Goal: Information Seeking & Learning: Learn about a topic

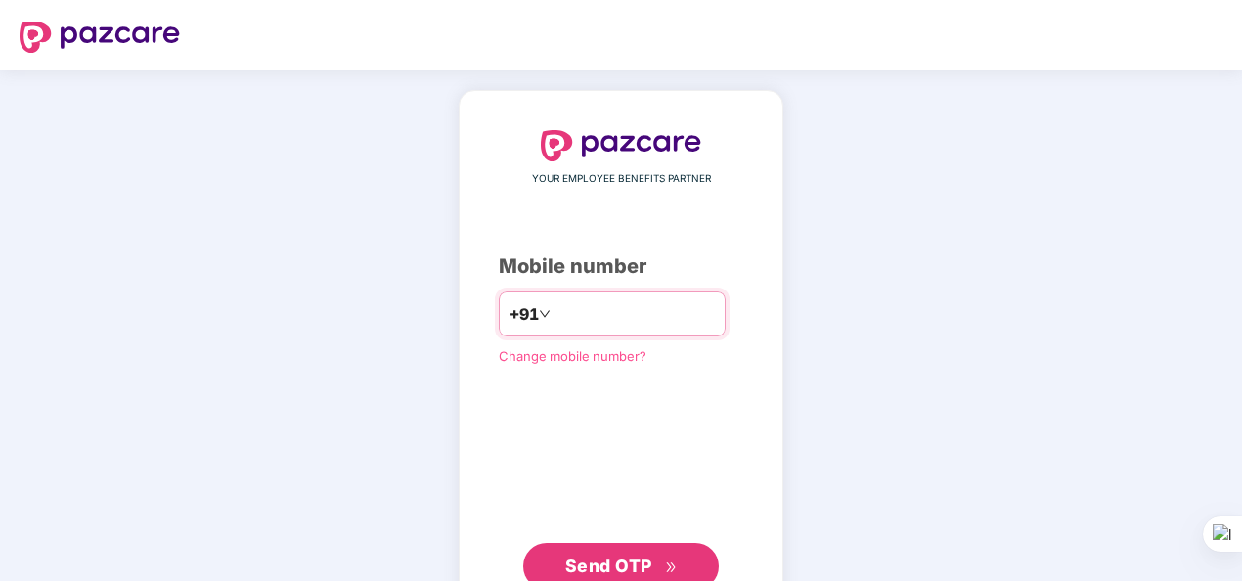
click at [562, 317] on input "number" at bounding box center [634, 313] width 160 height 31
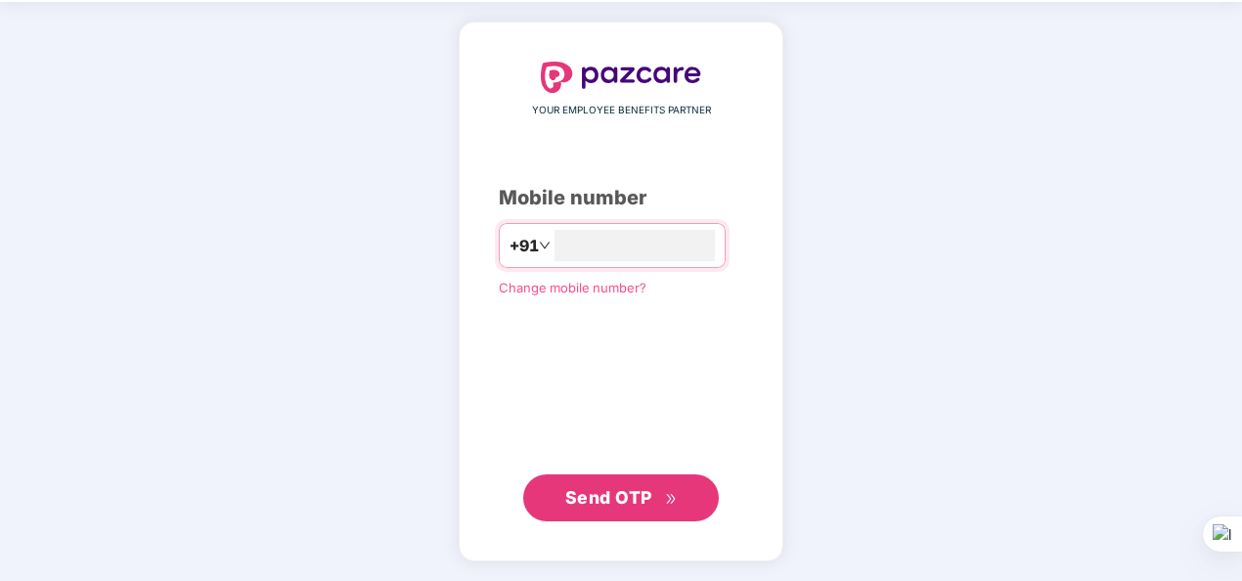
scroll to position [66, 0]
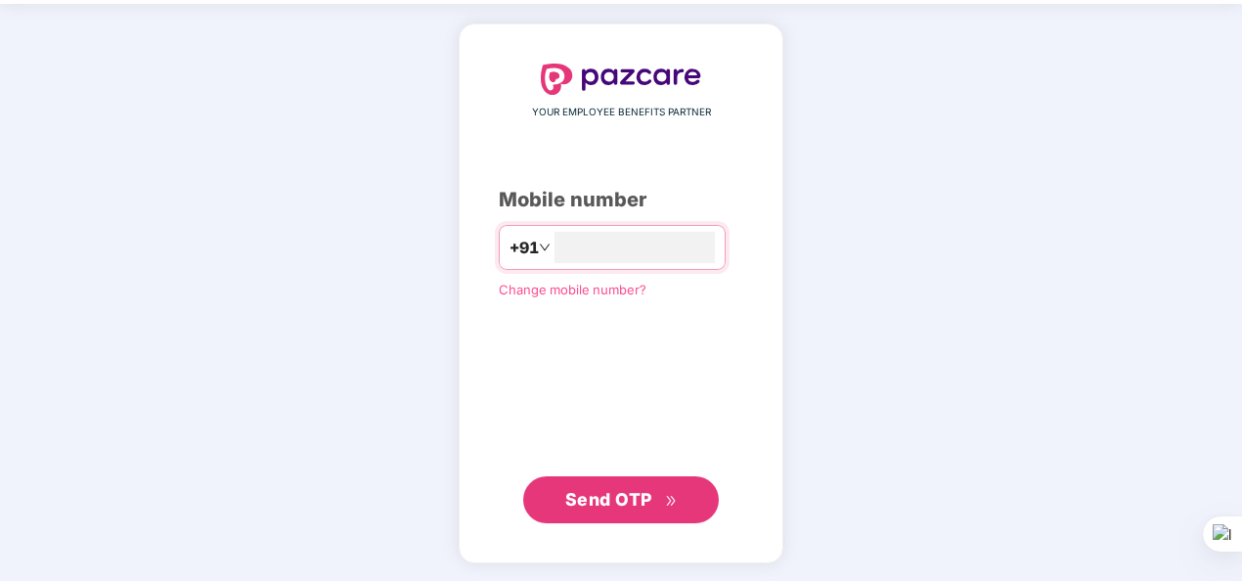
click at [614, 493] on span "Send OTP" at bounding box center [608, 499] width 87 height 21
click at [554, 241] on input "**********" at bounding box center [634, 247] width 160 height 31
click at [554, 249] on input "**********" at bounding box center [634, 247] width 160 height 31
type input "**********"
click at [601, 484] on button "Send OTP" at bounding box center [621, 499] width 196 height 47
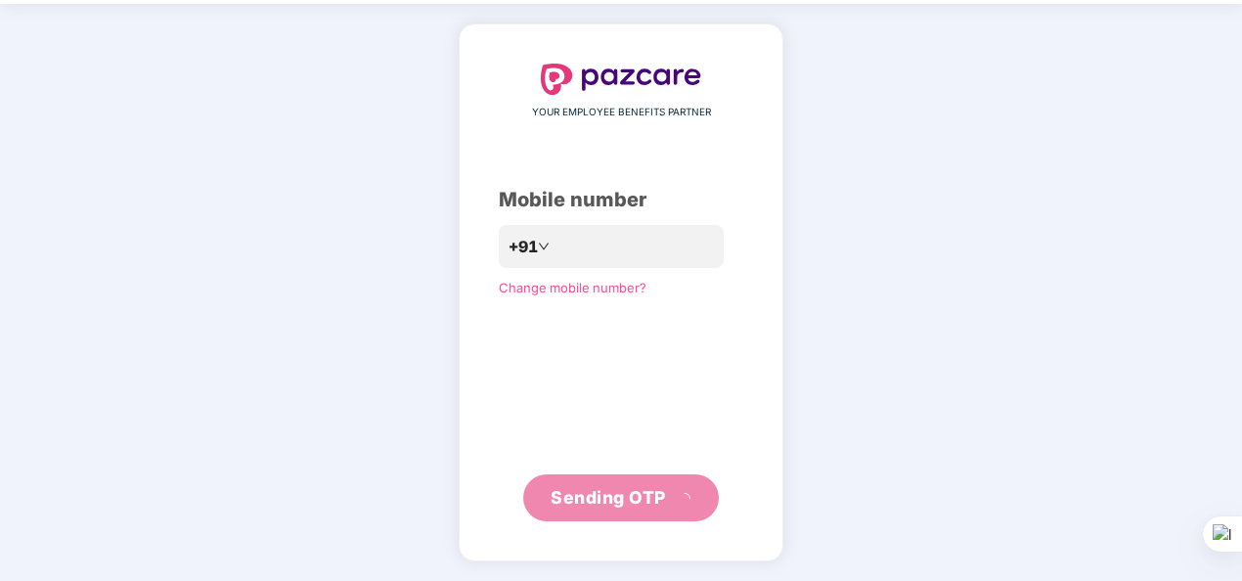
scroll to position [57, 0]
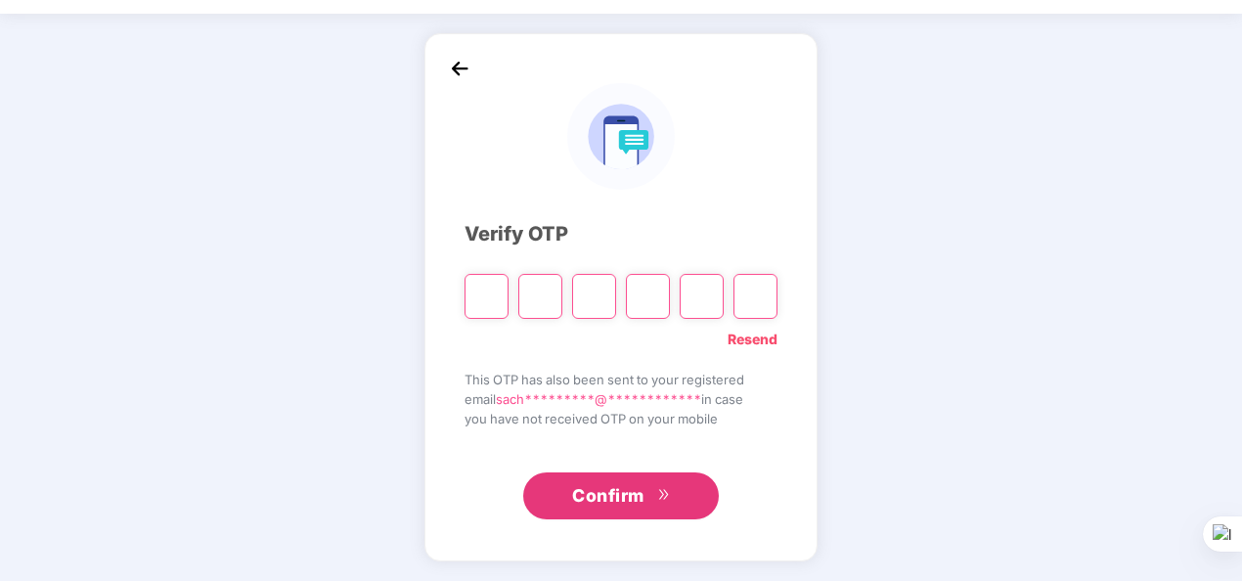
type input "*"
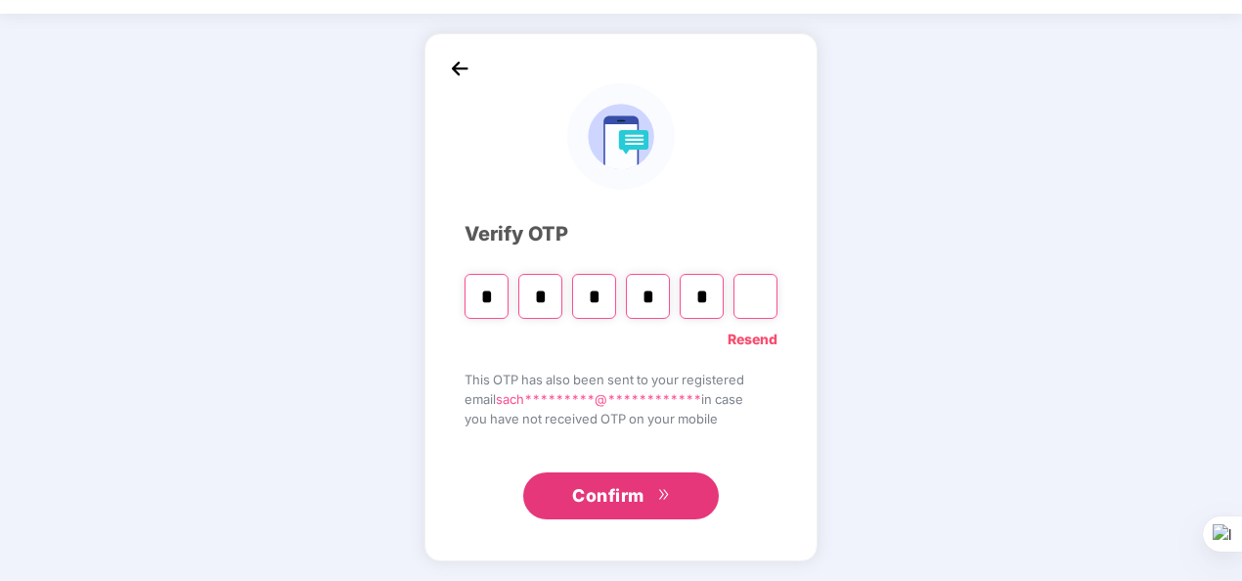
type input "*"
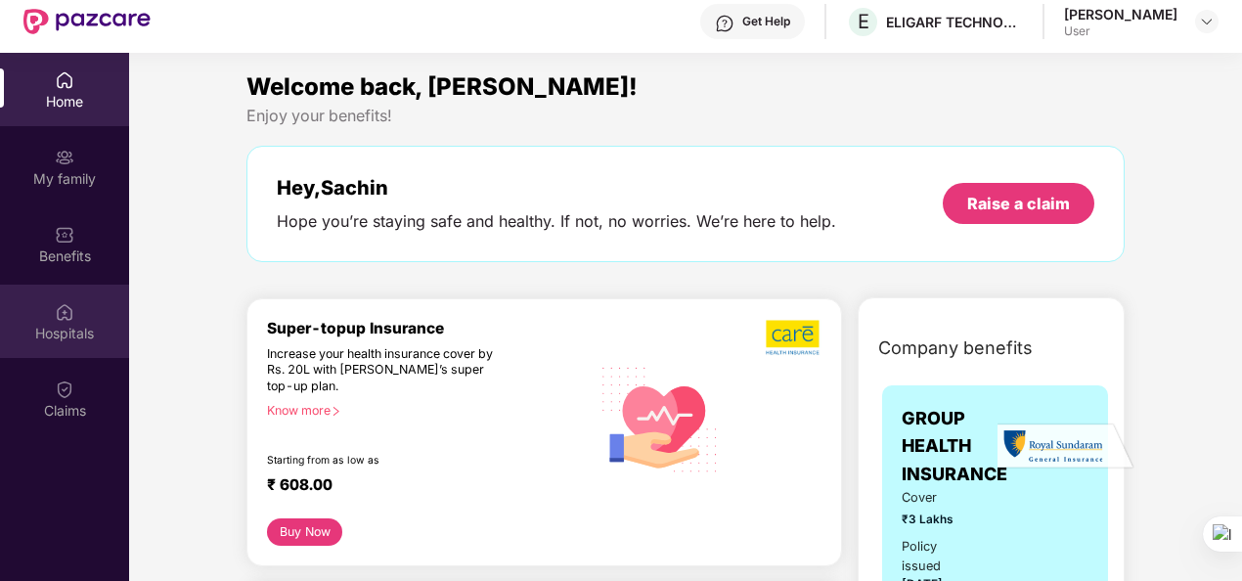
click at [60, 313] on img at bounding box center [65, 312] width 20 height 20
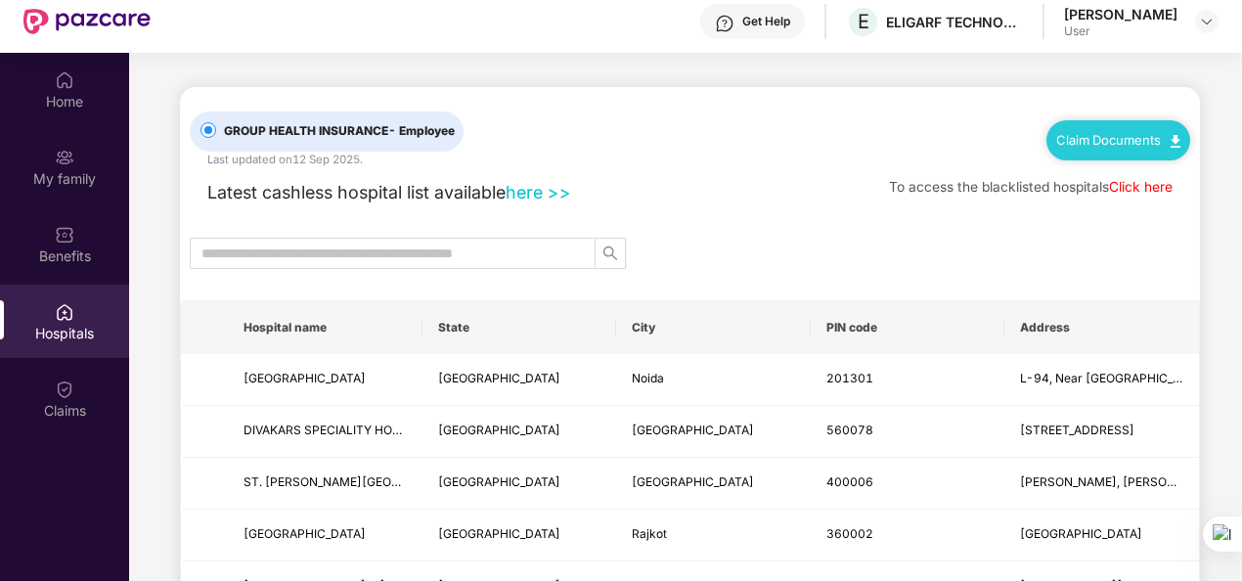
click at [1145, 185] on link "Click here" at bounding box center [1141, 187] width 64 height 16
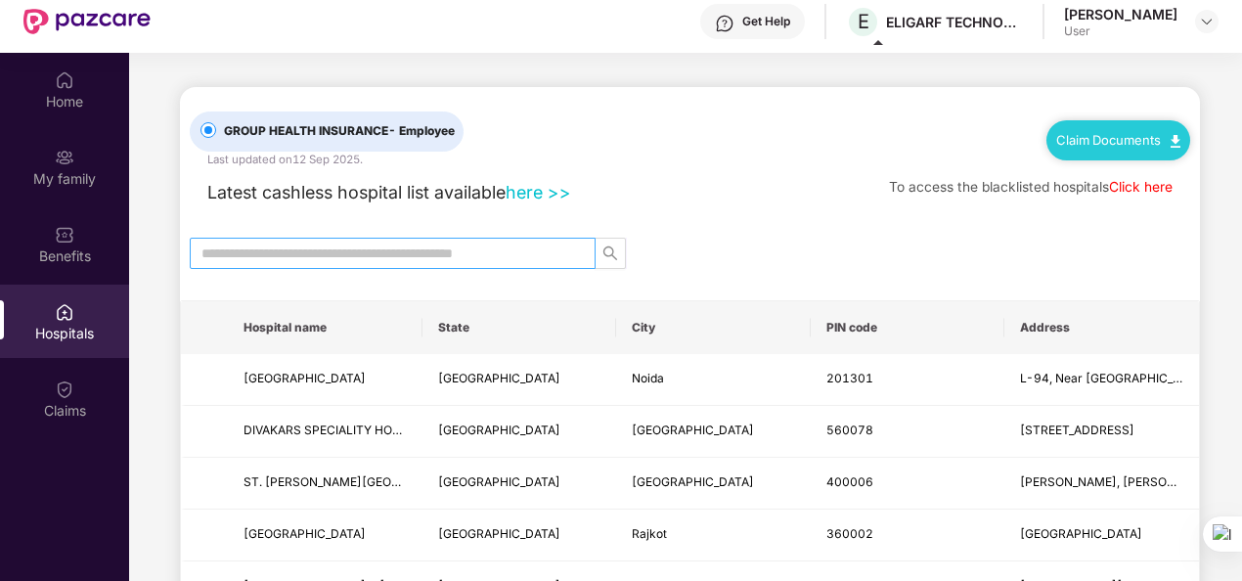
click at [410, 257] on input "text" at bounding box center [384, 253] width 367 height 22
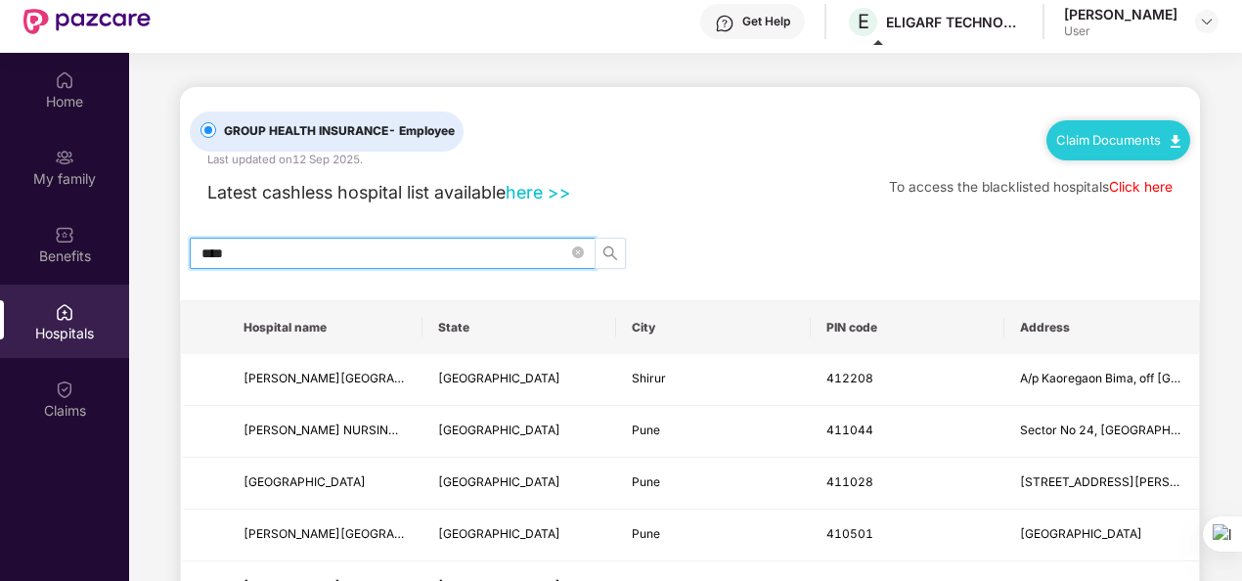
click at [617, 257] on icon "search" at bounding box center [610, 253] width 16 height 16
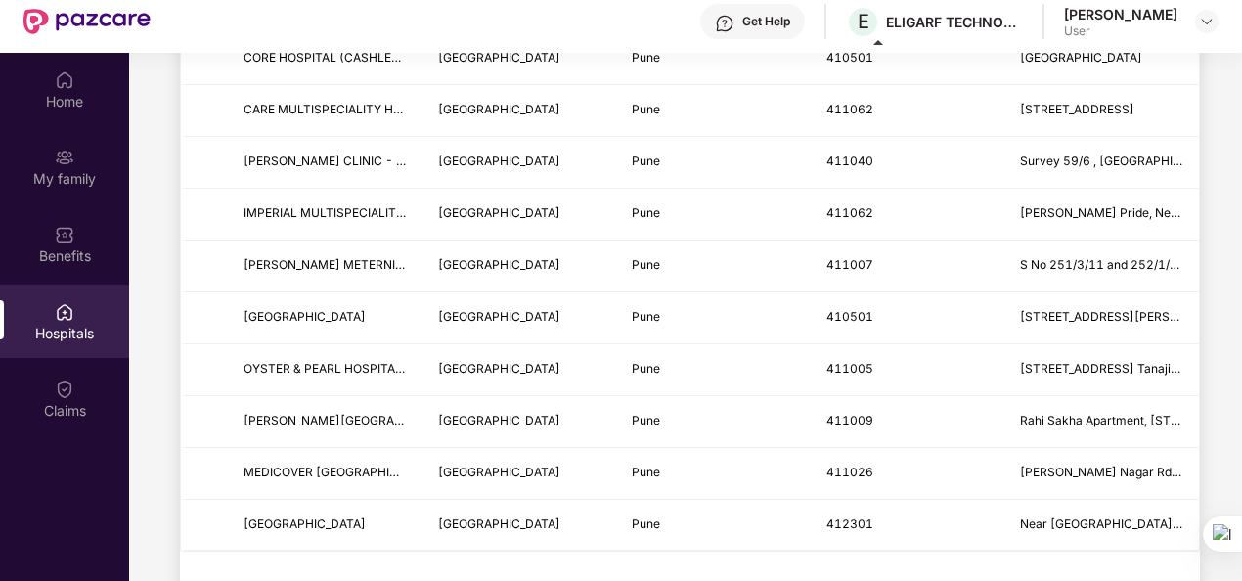
scroll to position [2433, 0]
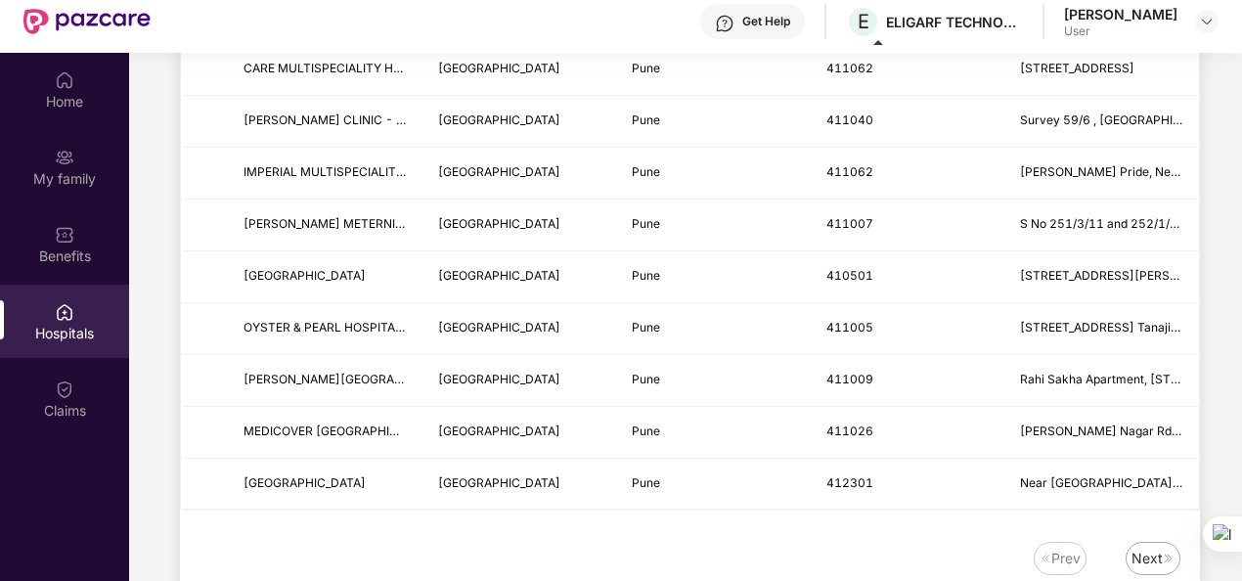
click at [1152, 552] on div "Next" at bounding box center [1146, 559] width 31 height 22
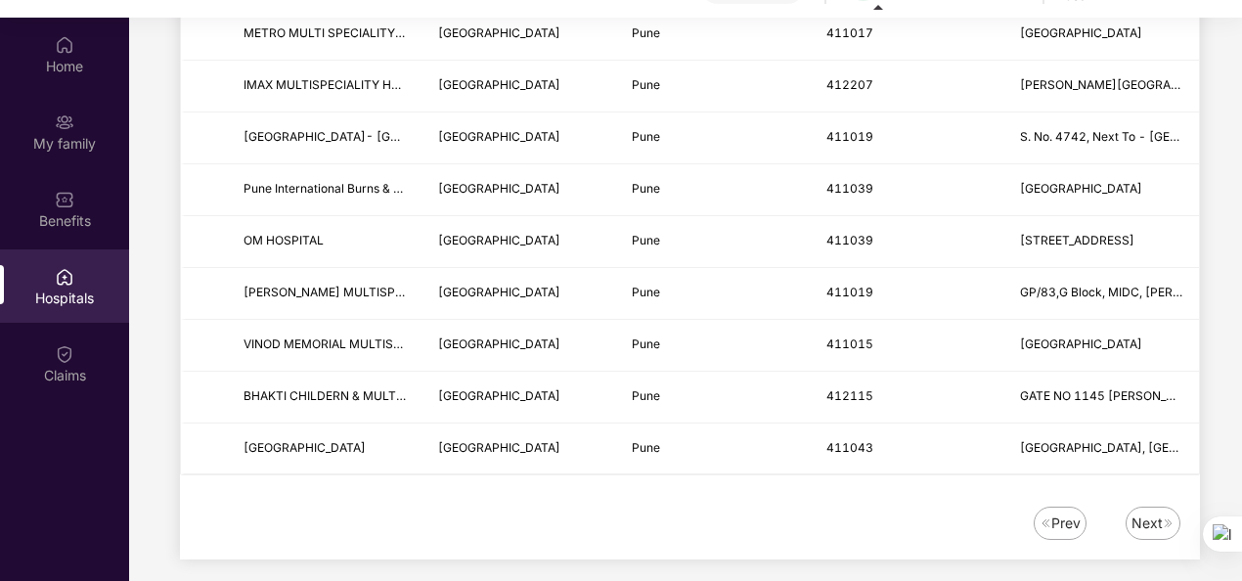
scroll to position [110, 0]
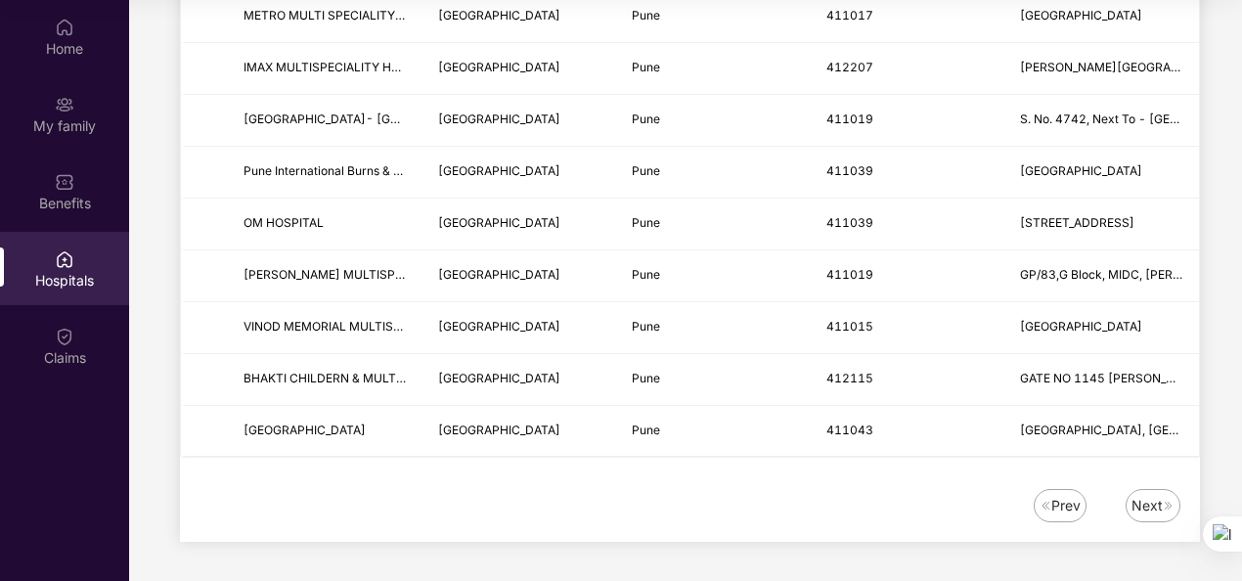
click at [1158, 502] on div "Next" at bounding box center [1146, 506] width 31 height 22
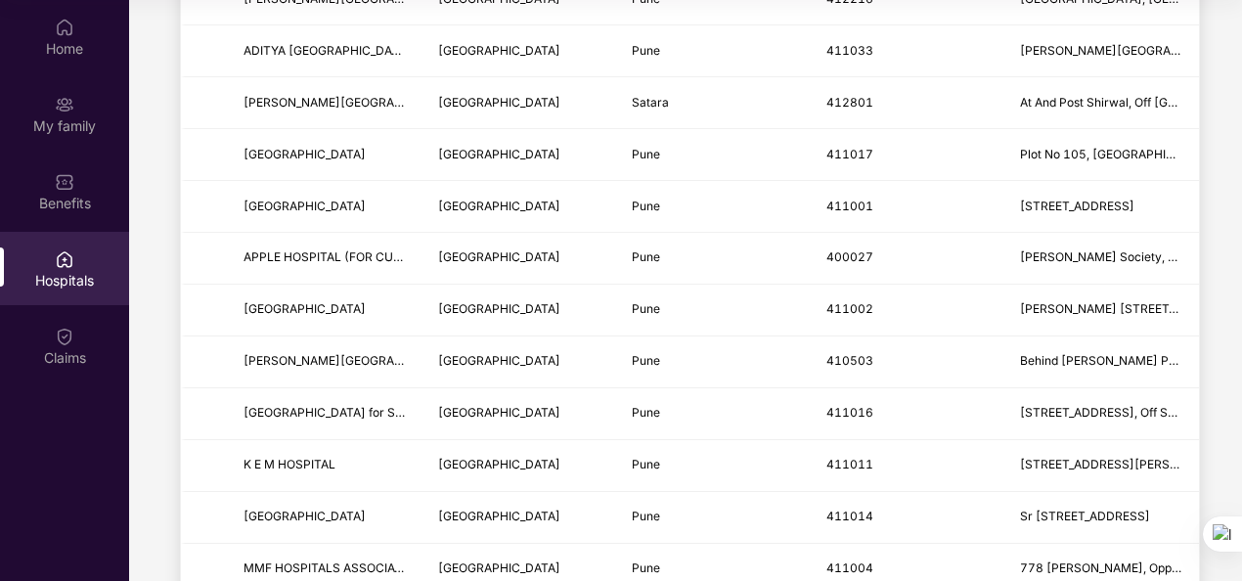
scroll to position [2433, 0]
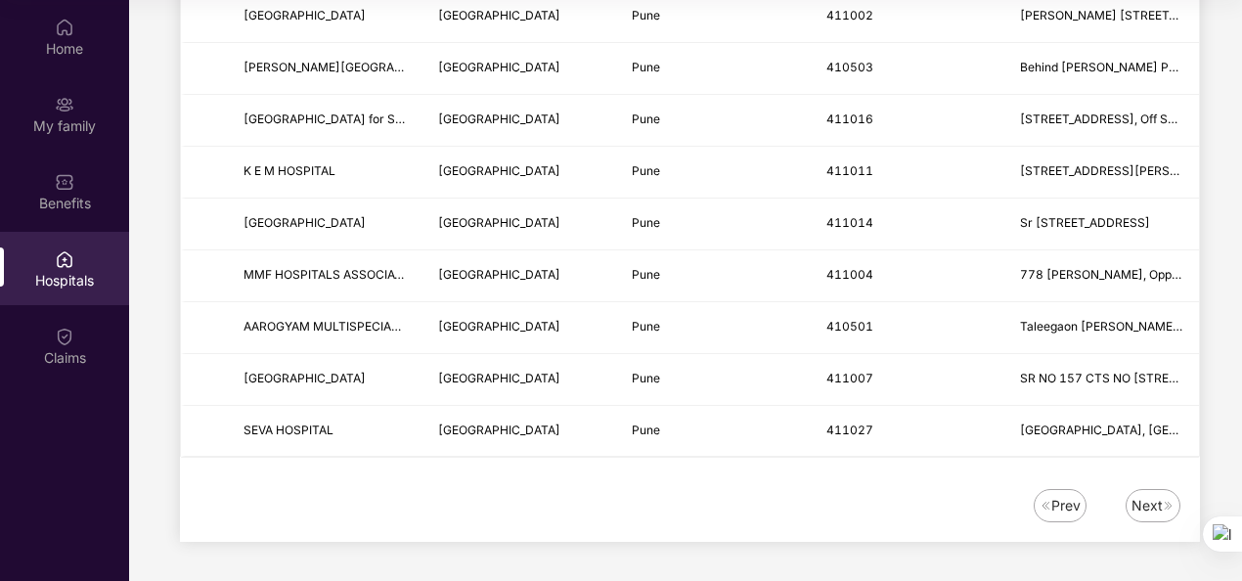
click at [1160, 507] on div "Next" at bounding box center [1146, 506] width 31 height 22
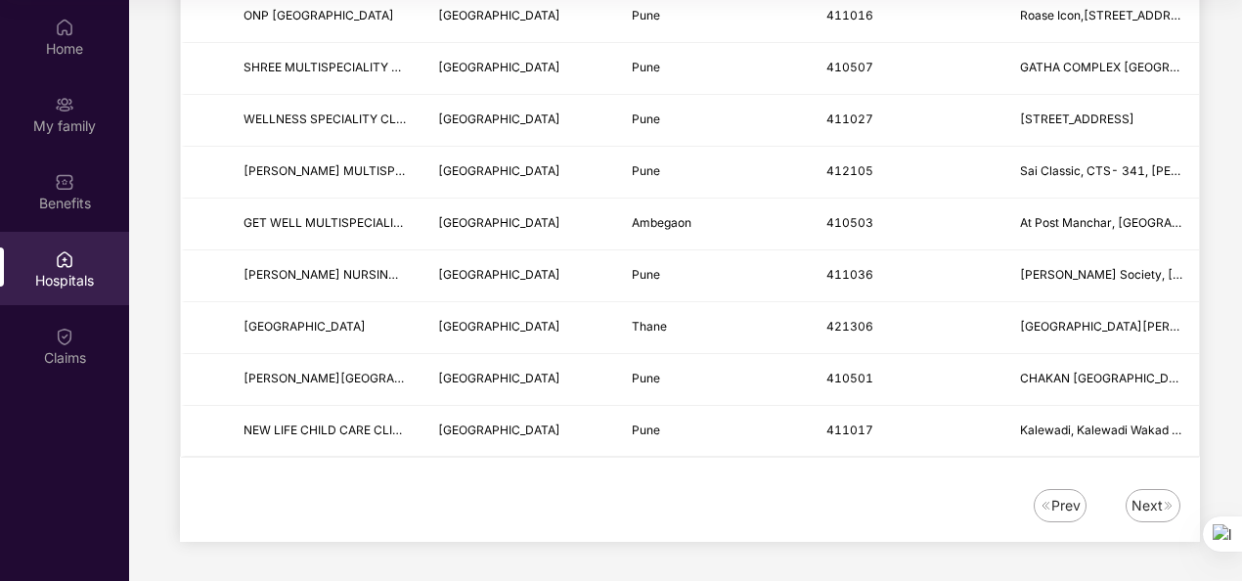
click at [1158, 508] on div "Next" at bounding box center [1146, 506] width 31 height 22
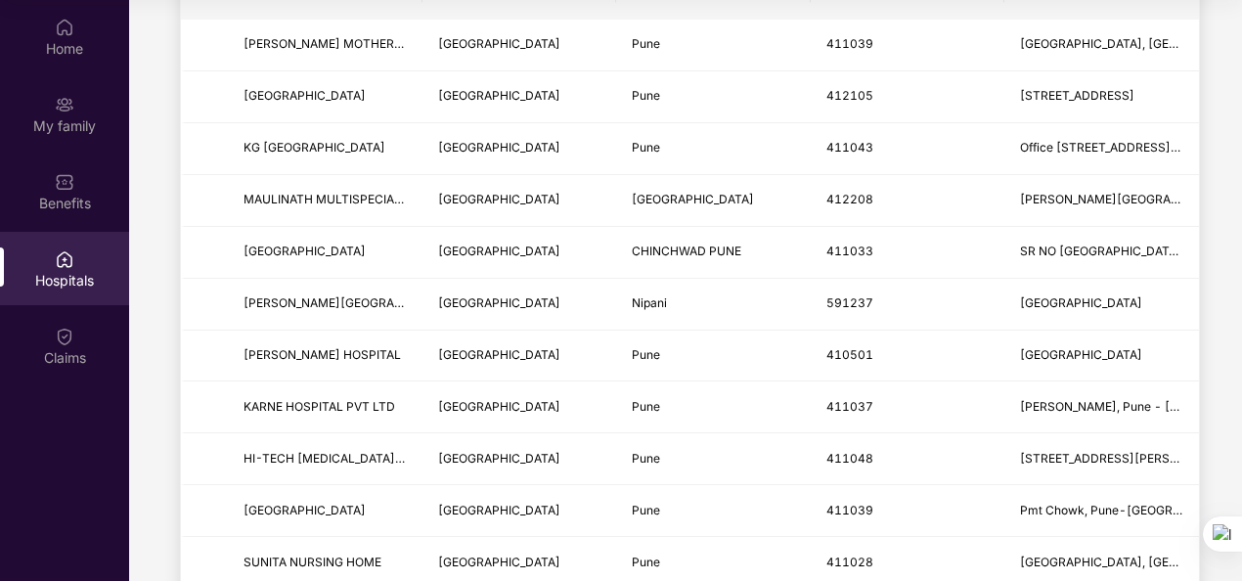
scroll to position [0, 0]
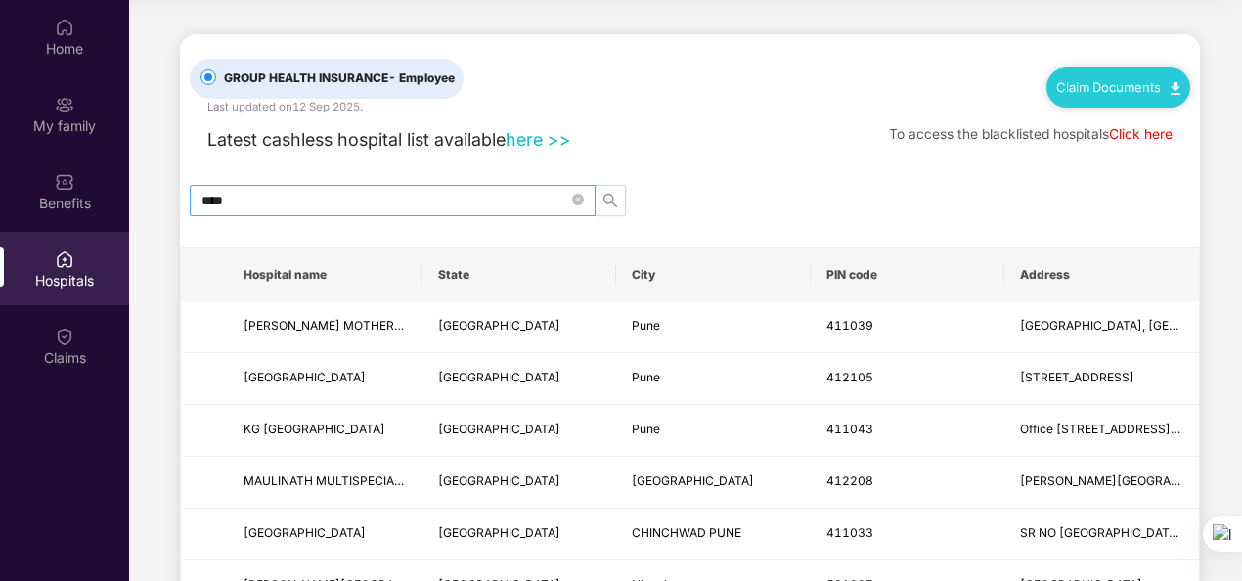
click at [292, 192] on input "****" at bounding box center [384, 201] width 367 height 22
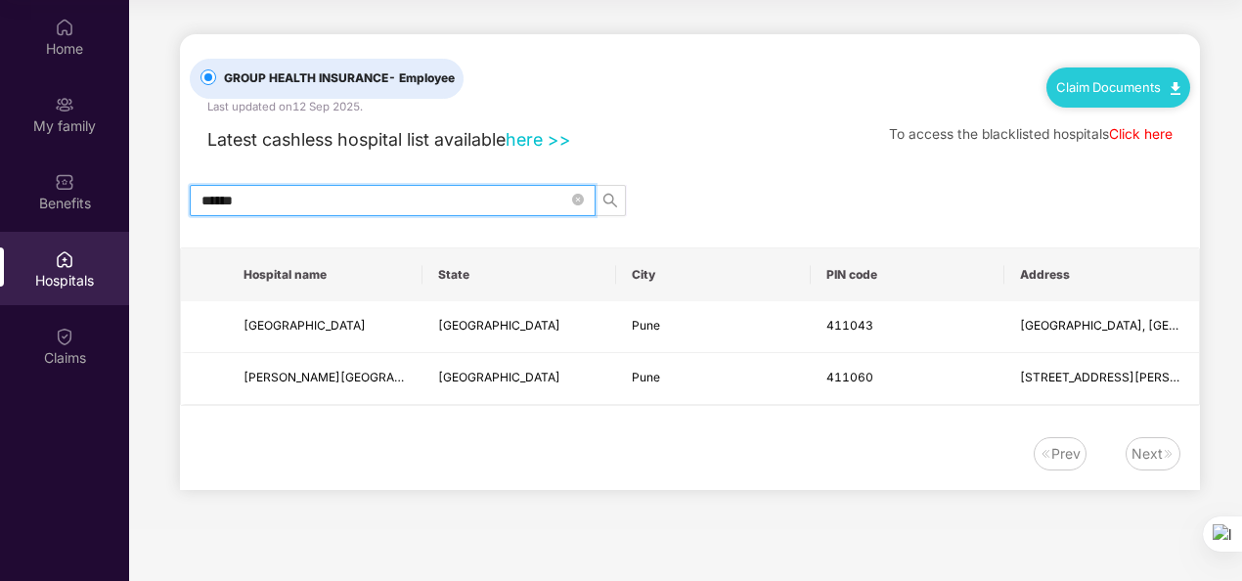
click at [299, 195] on input "******" at bounding box center [384, 201] width 367 height 22
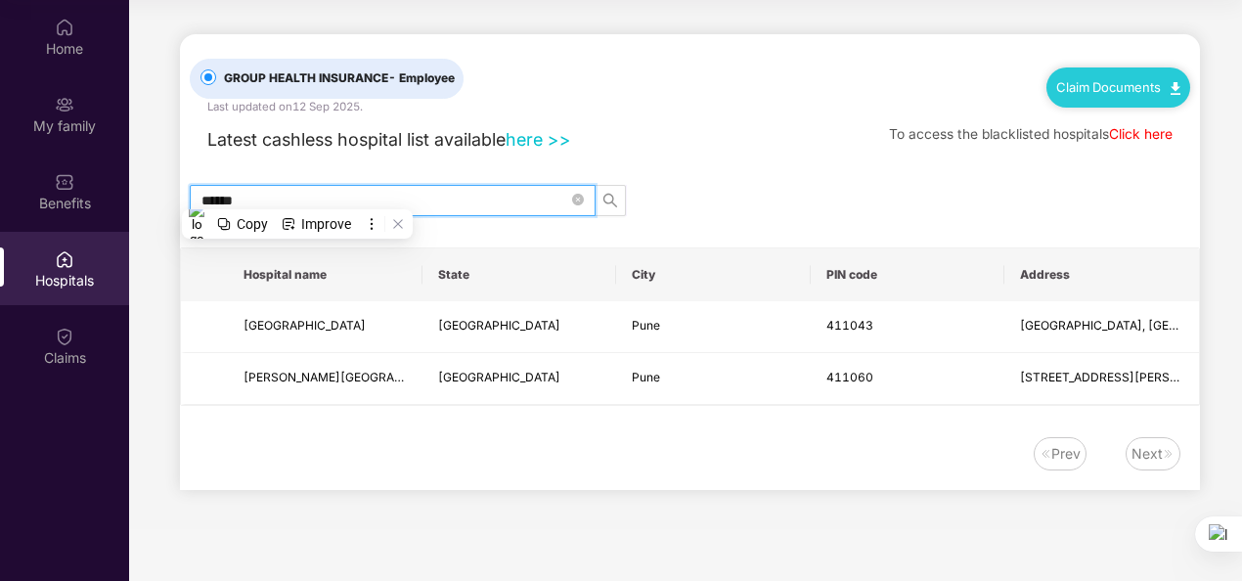
type input "*"
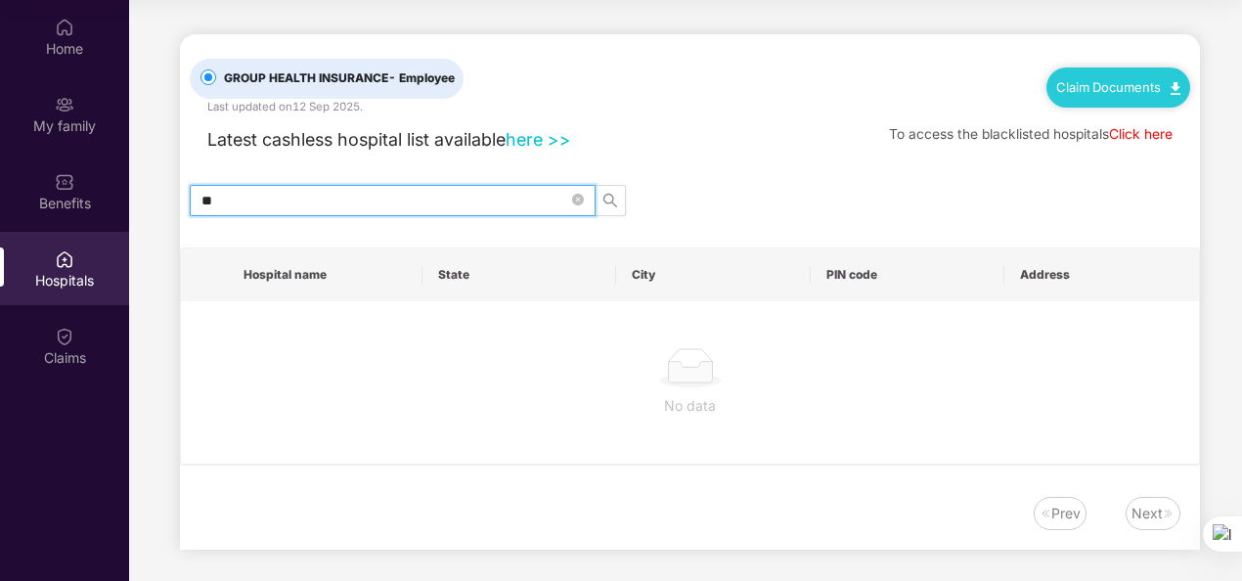
type input "*"
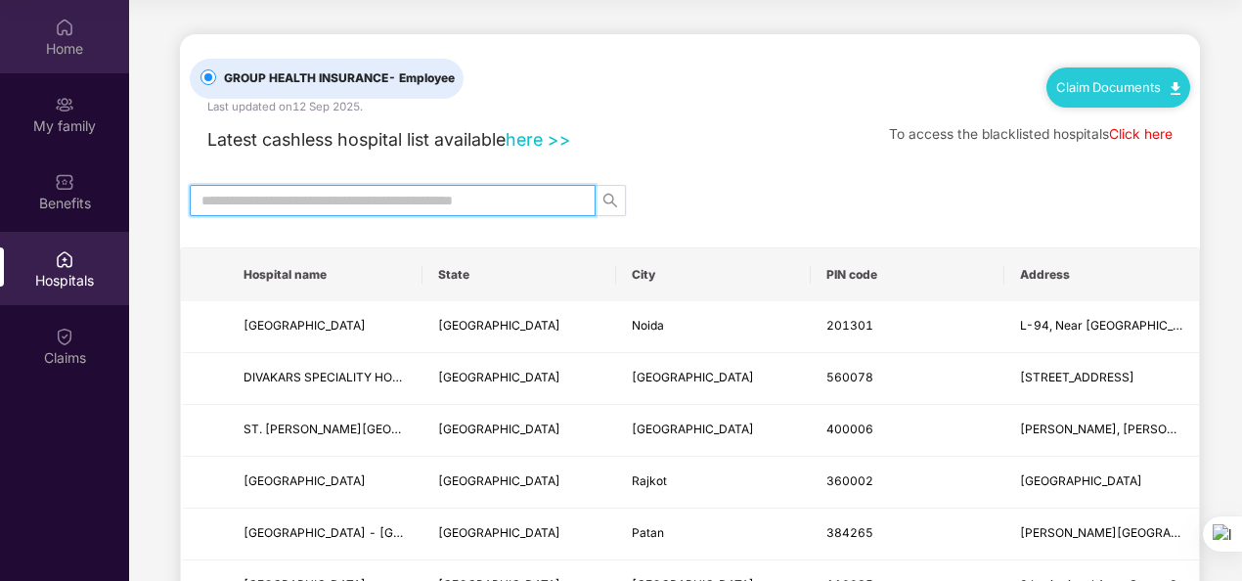
click at [72, 45] on div "Home" at bounding box center [64, 49] width 129 height 20
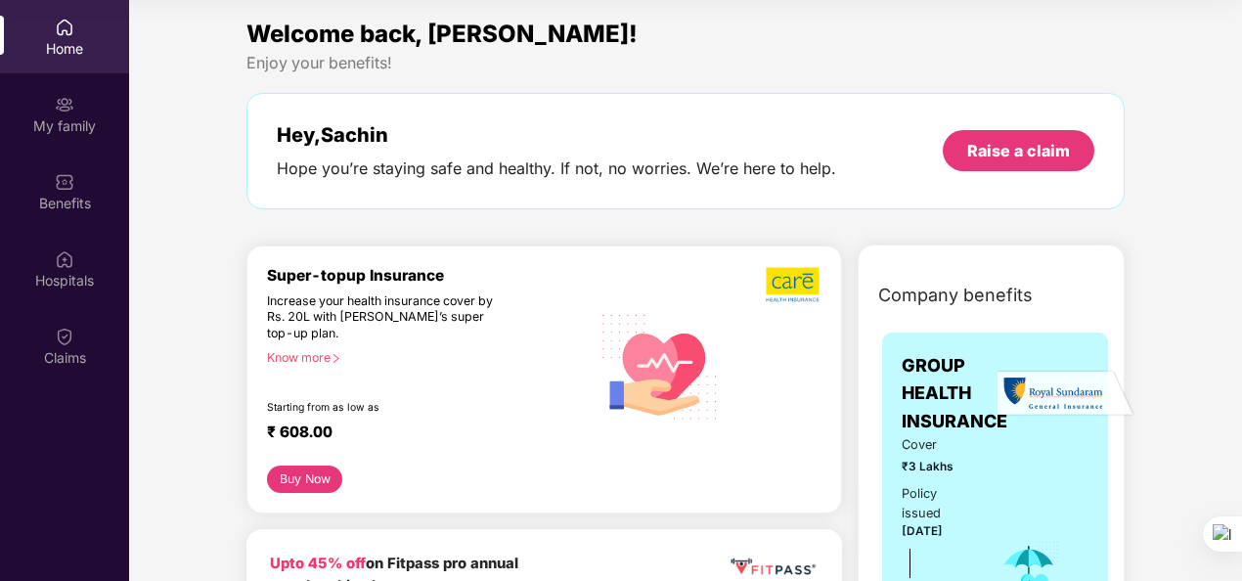
click at [72, 43] on div "Home" at bounding box center [64, 49] width 129 height 20
click at [86, 344] on div "Claims" at bounding box center [64, 345] width 129 height 73
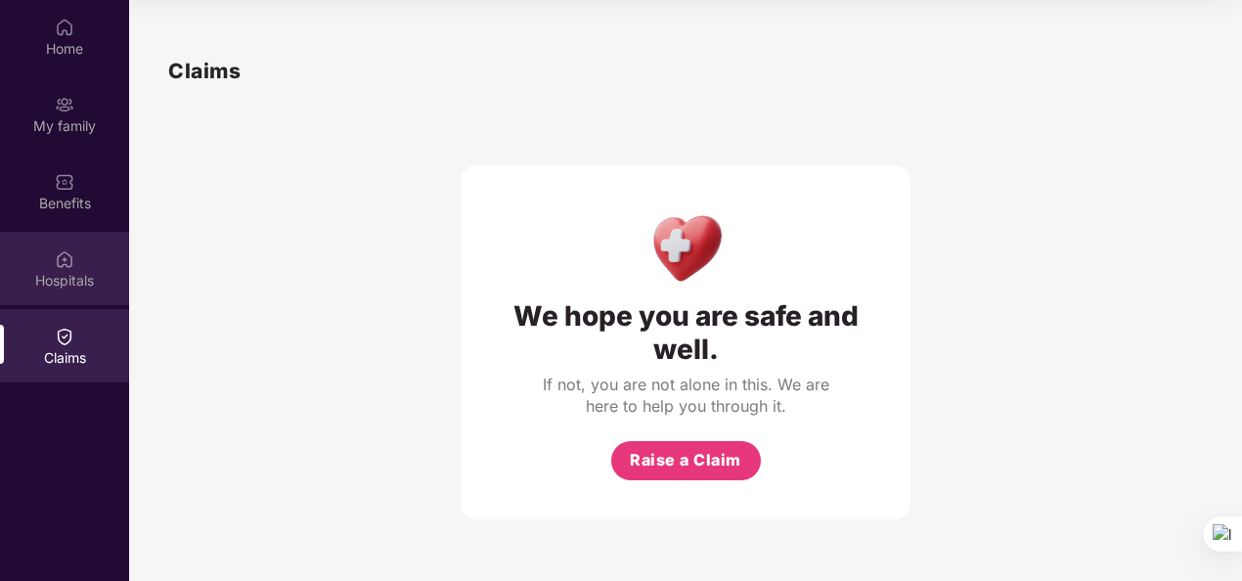
click at [58, 269] on div "Hospitals" at bounding box center [64, 268] width 129 height 73
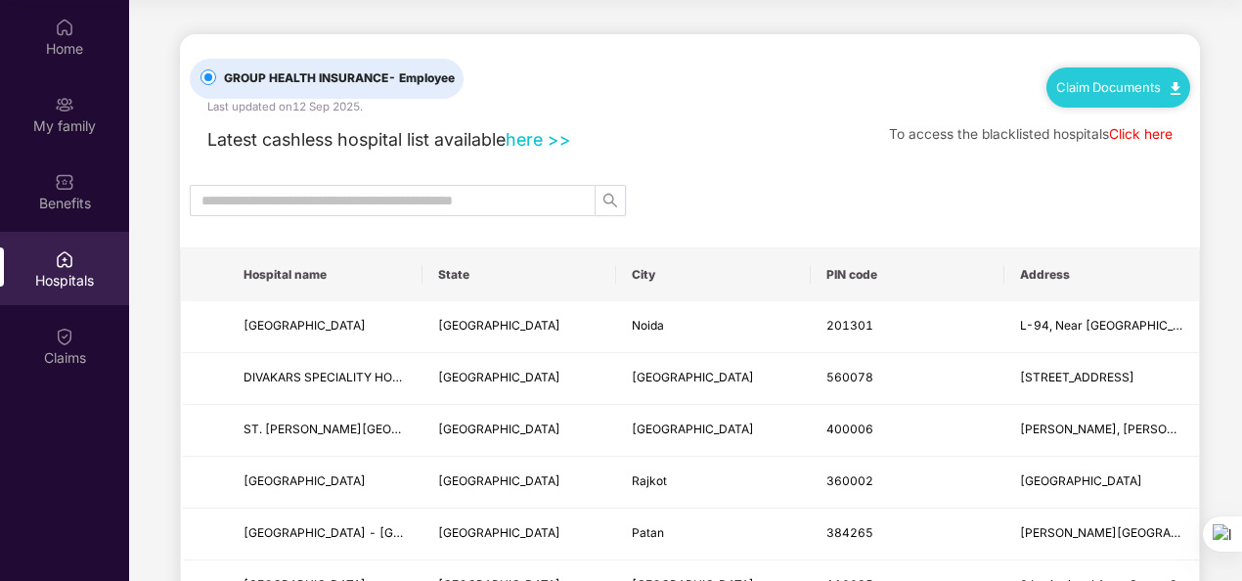
click at [544, 138] on link "here >>" at bounding box center [538, 139] width 66 height 21
click at [65, 36] on img at bounding box center [65, 28] width 20 height 20
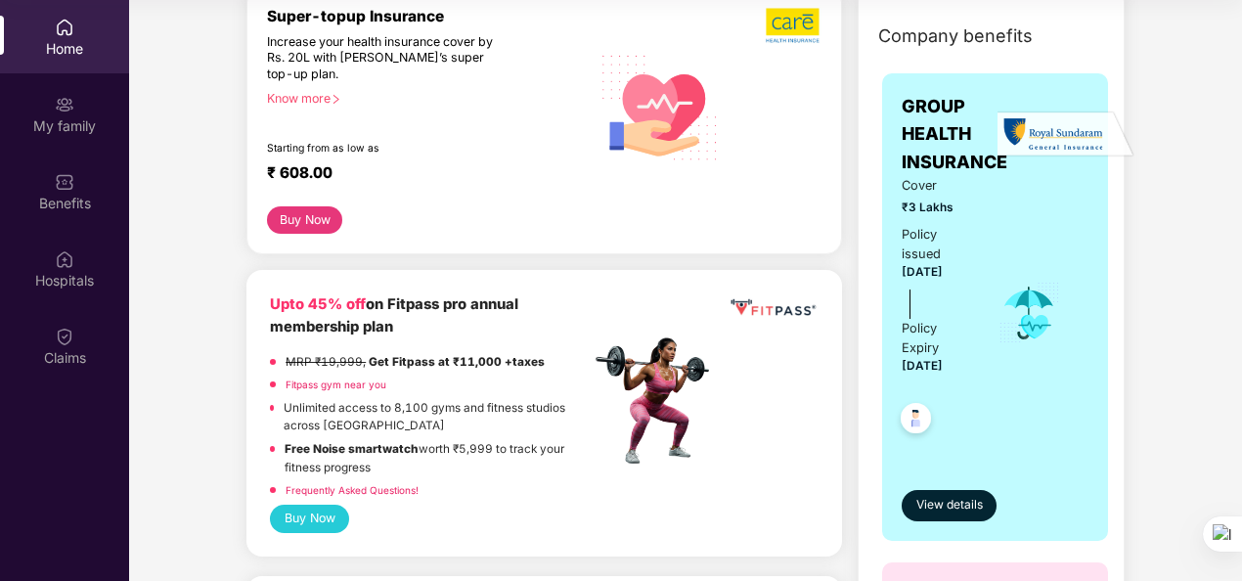
scroll to position [293, 0]
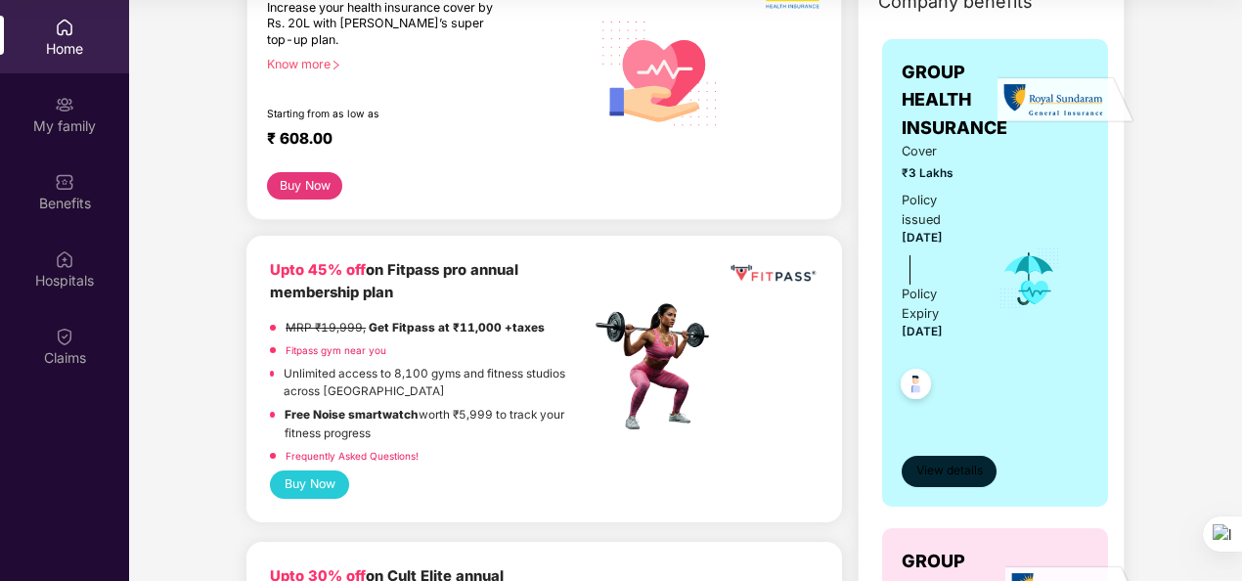
click at [929, 471] on span "View details" at bounding box center [949, 470] width 66 height 19
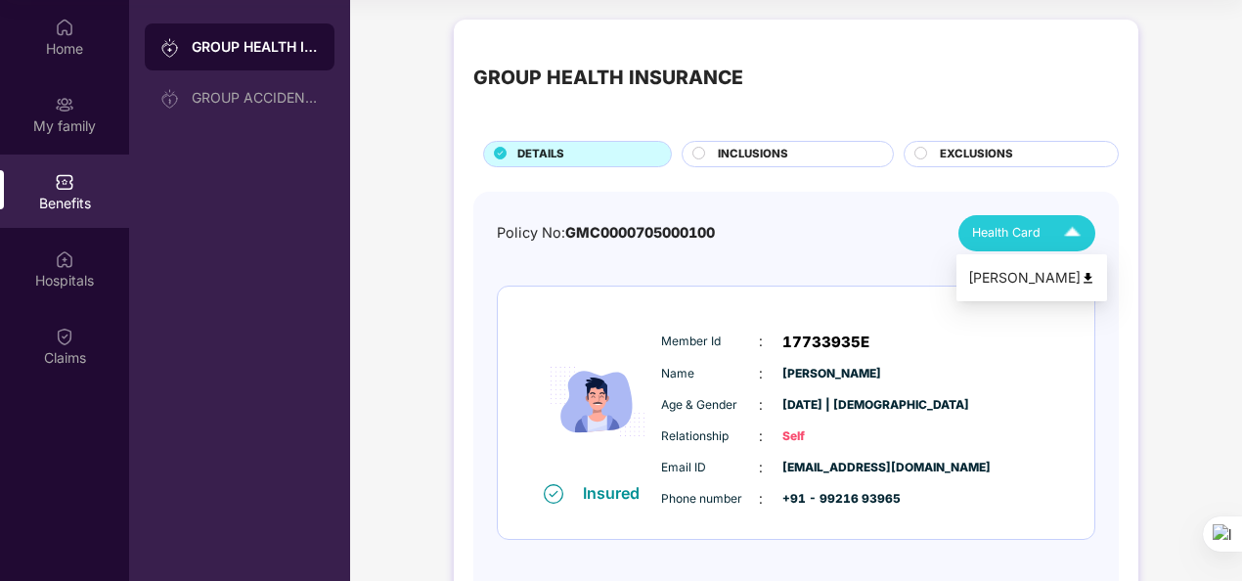
click at [1076, 227] on img at bounding box center [1072, 233] width 34 height 34
click at [812, 165] on div "INCLUSIONS" at bounding box center [795, 156] width 175 height 21
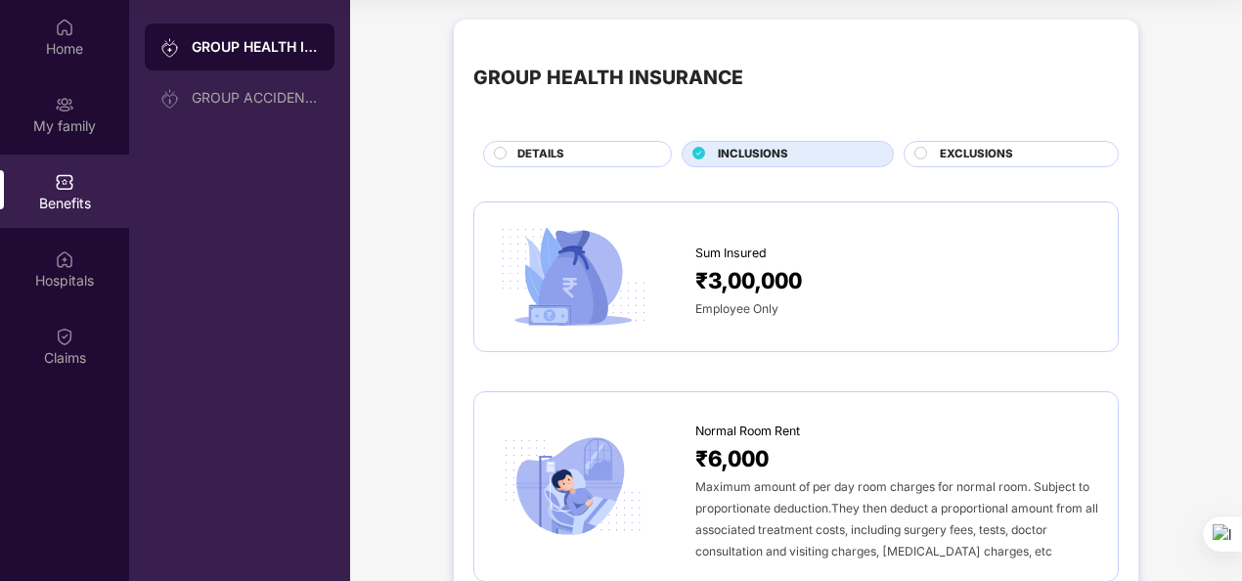
click at [814, 153] on div "INCLUSIONS" at bounding box center [795, 156] width 175 height 21
click at [987, 153] on span "EXCLUSIONS" at bounding box center [976, 155] width 73 height 18
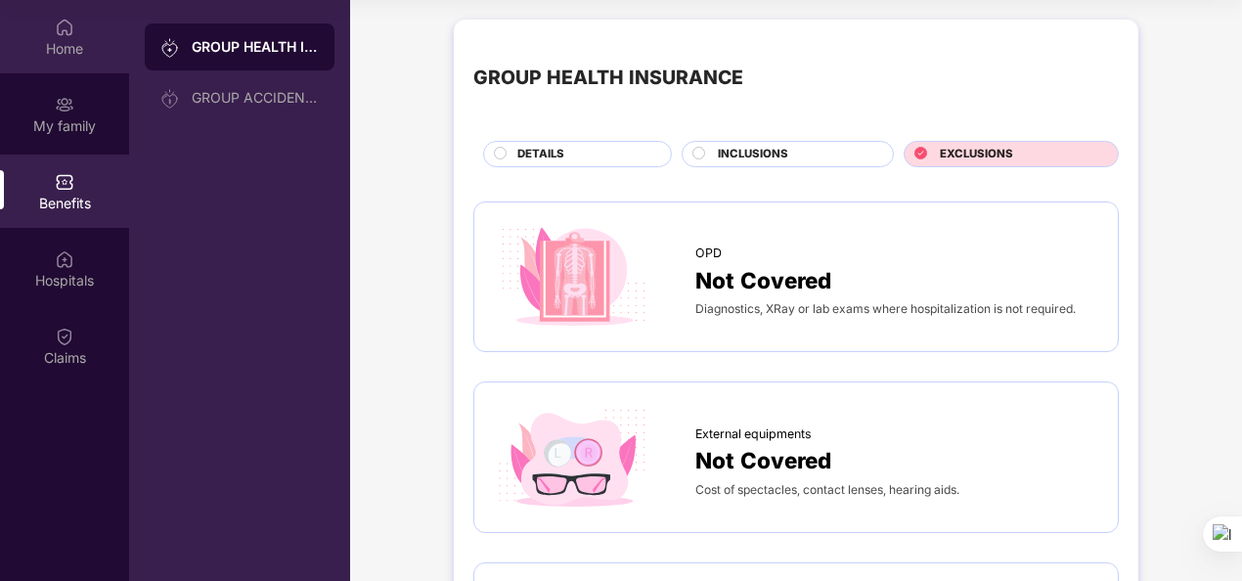
click at [67, 39] on div "Home" at bounding box center [64, 49] width 129 height 20
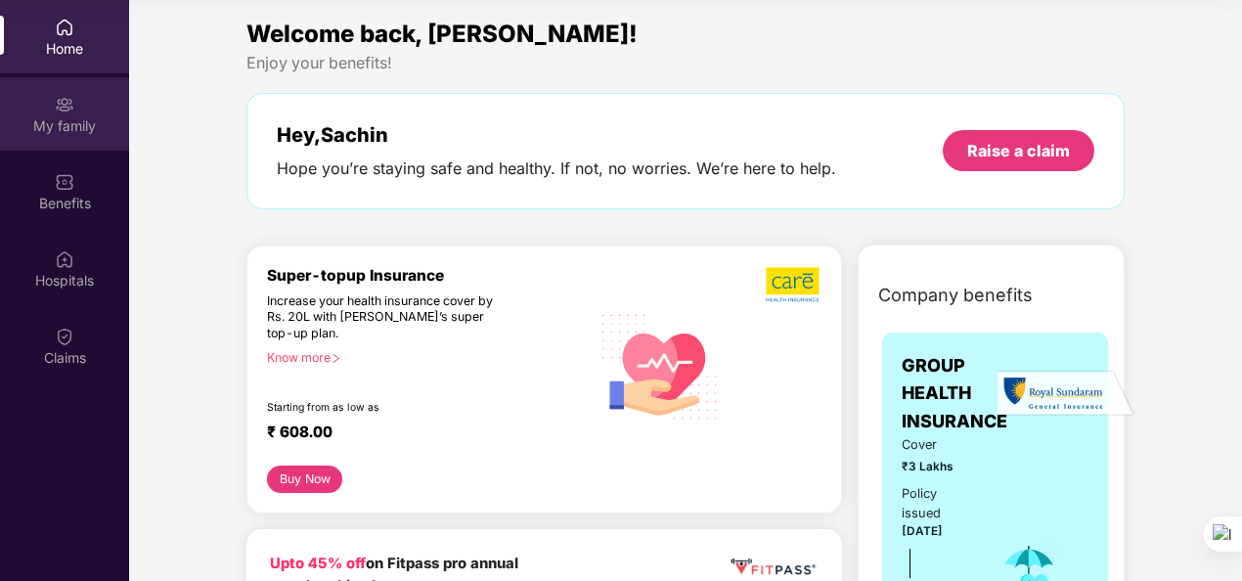
click at [92, 142] on div "My family" at bounding box center [64, 113] width 129 height 73
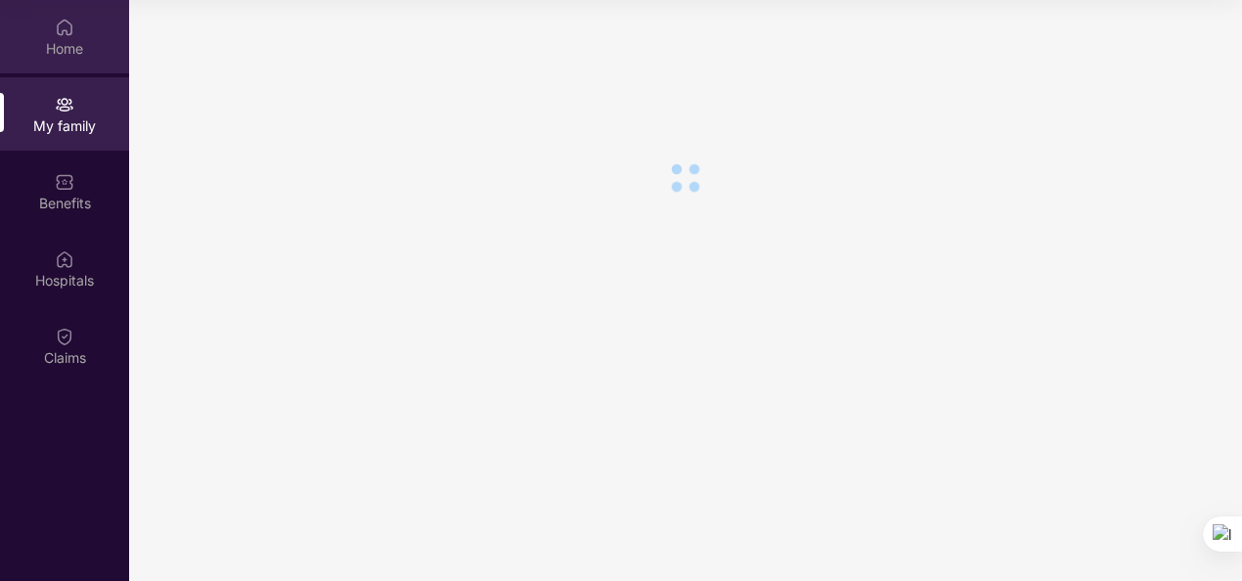
click at [70, 39] on div "Home" at bounding box center [64, 49] width 129 height 20
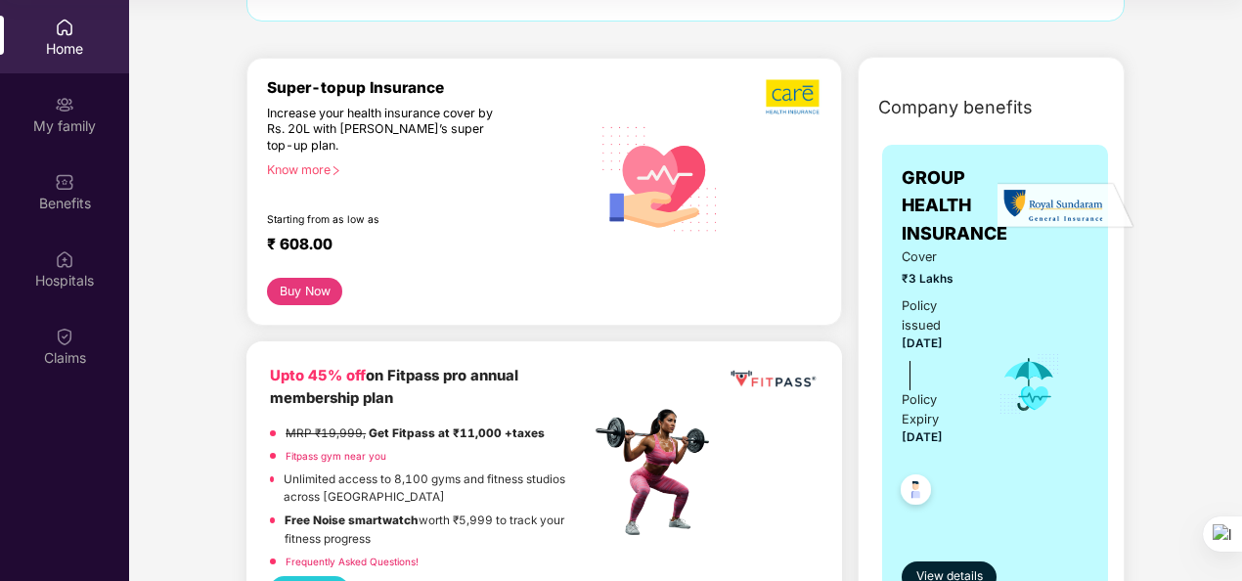
scroll to position [196, 0]
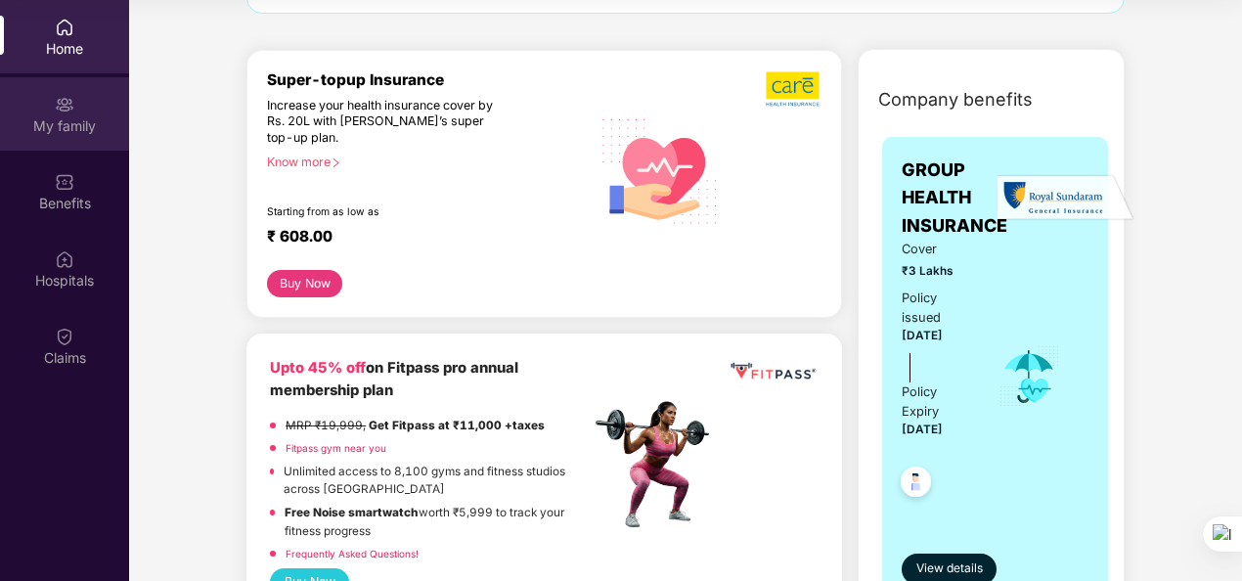
click at [38, 113] on div "My family" at bounding box center [64, 113] width 129 height 73
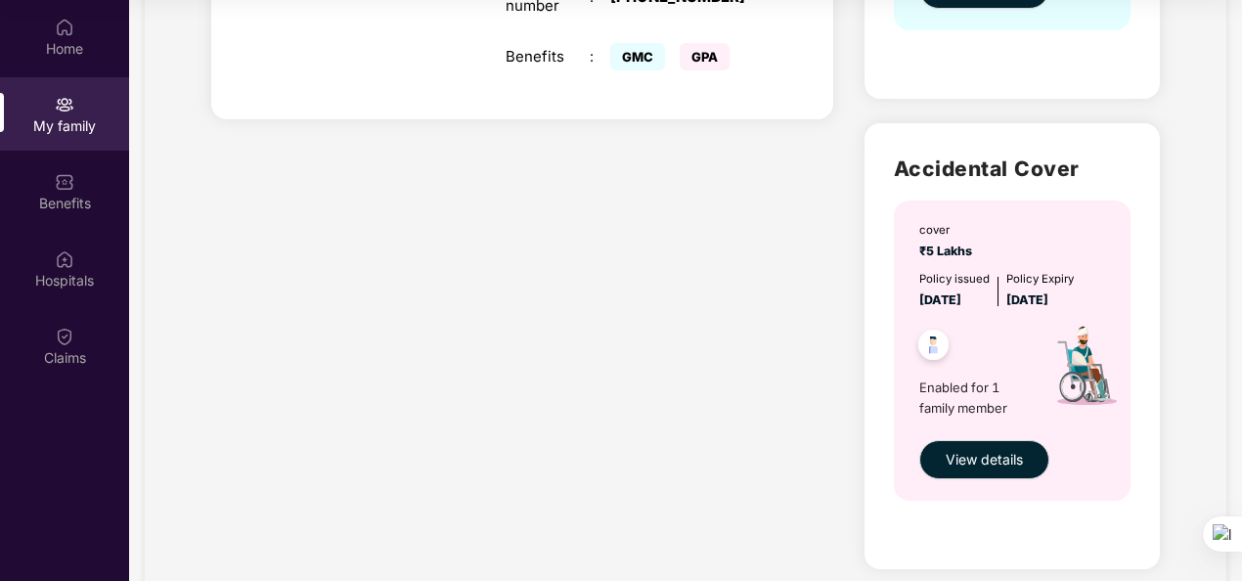
scroll to position [489, 0]
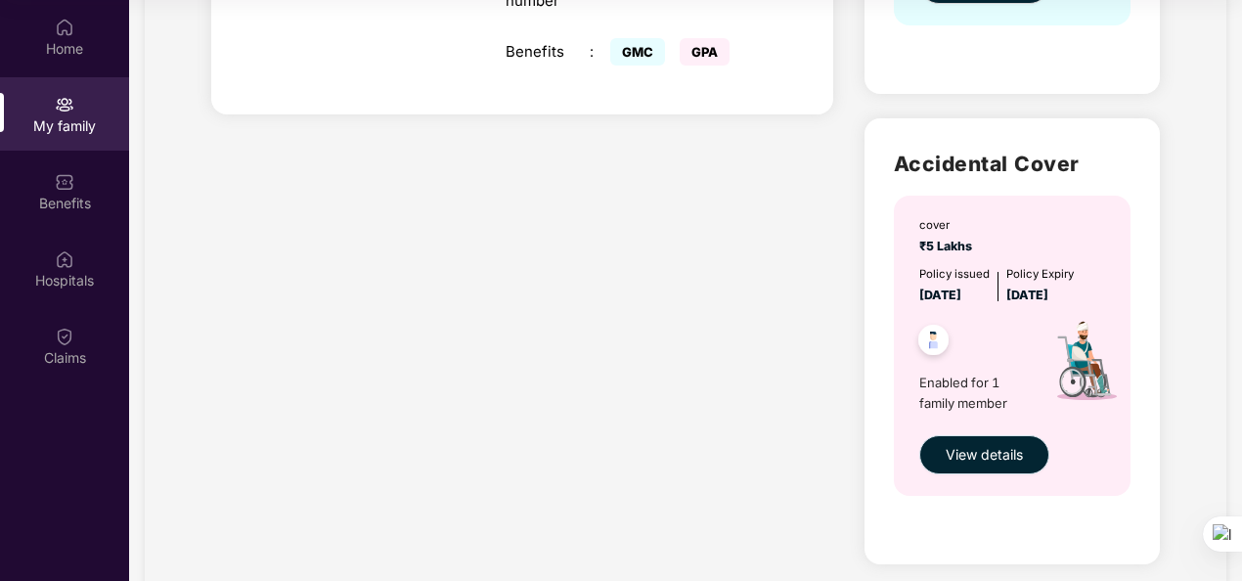
click at [989, 452] on span "View details" at bounding box center [983, 455] width 77 height 22
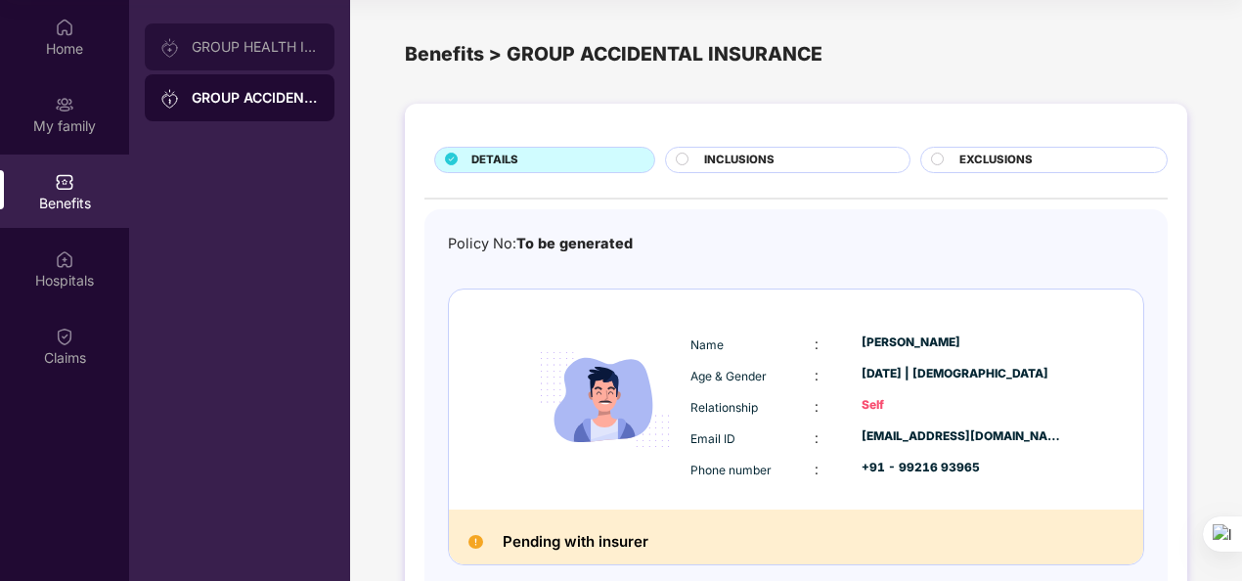
click at [260, 47] on div "GROUP HEALTH INSURANCE" at bounding box center [255, 47] width 127 height 16
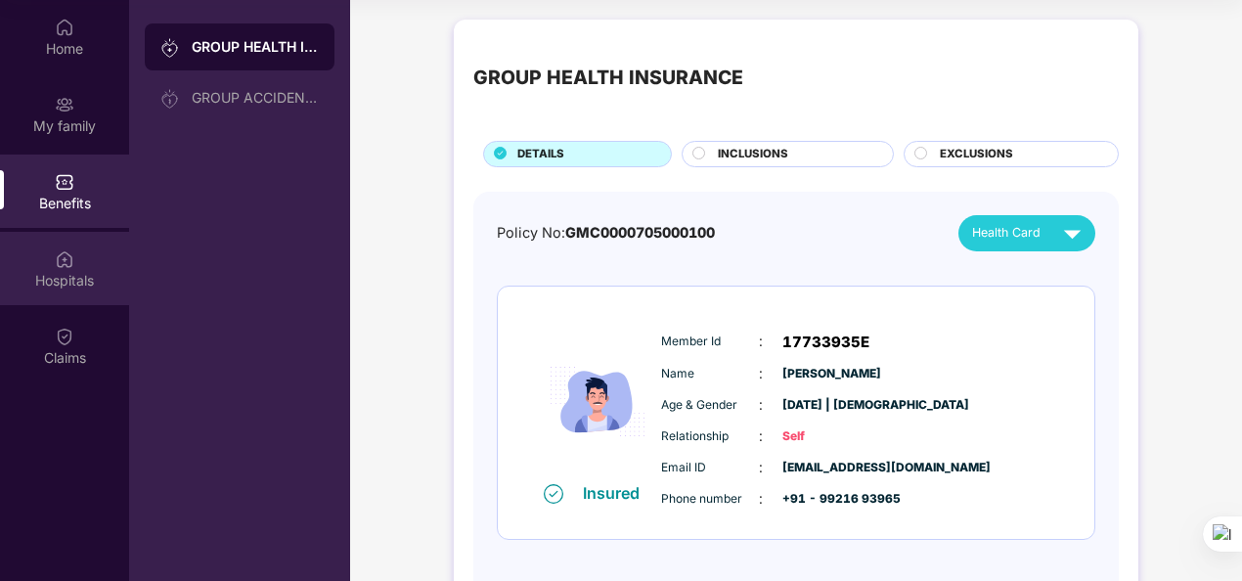
click at [55, 265] on img at bounding box center [65, 259] width 20 height 20
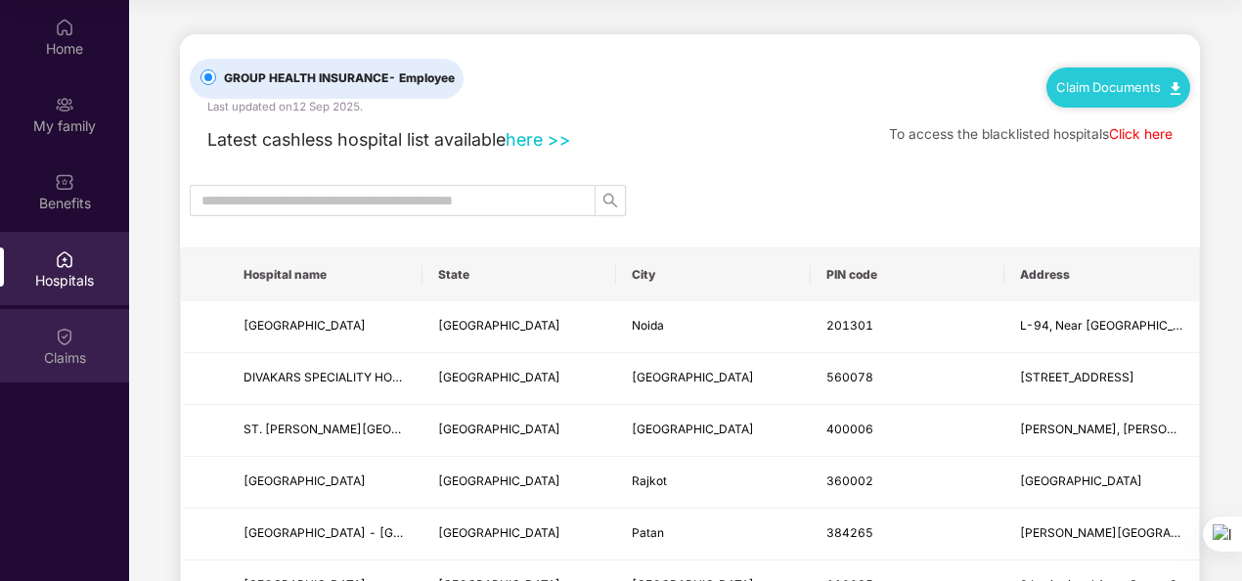
click at [58, 346] on div "Claims" at bounding box center [64, 345] width 129 height 73
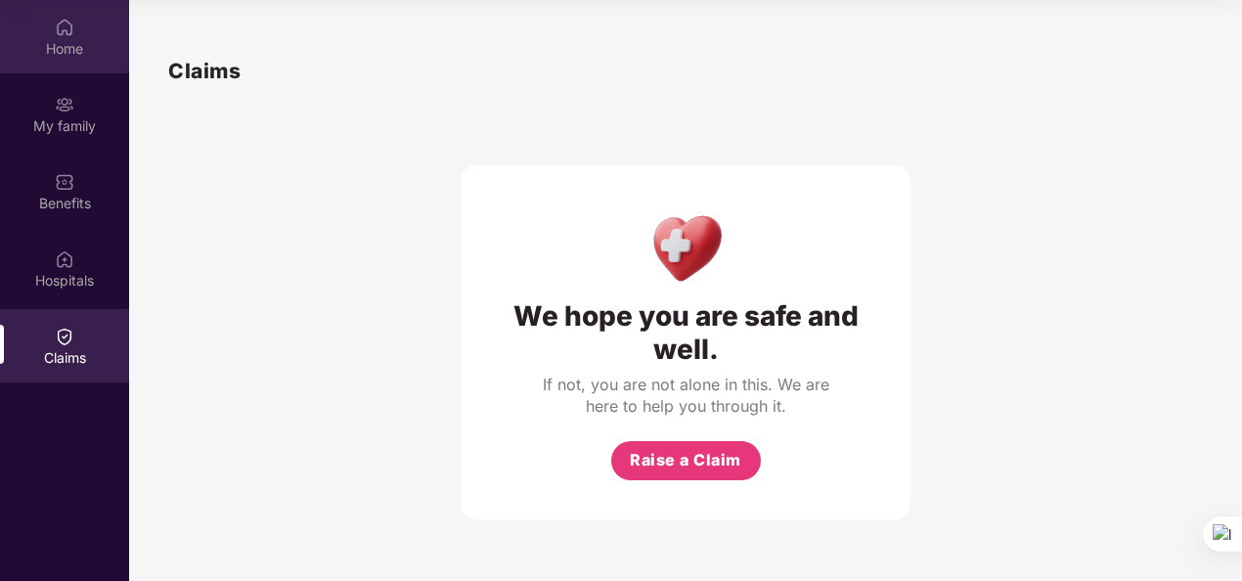
click at [65, 47] on div "Home" at bounding box center [64, 49] width 129 height 20
